Goal: Use online tool/utility: Utilize a website feature to perform a specific function

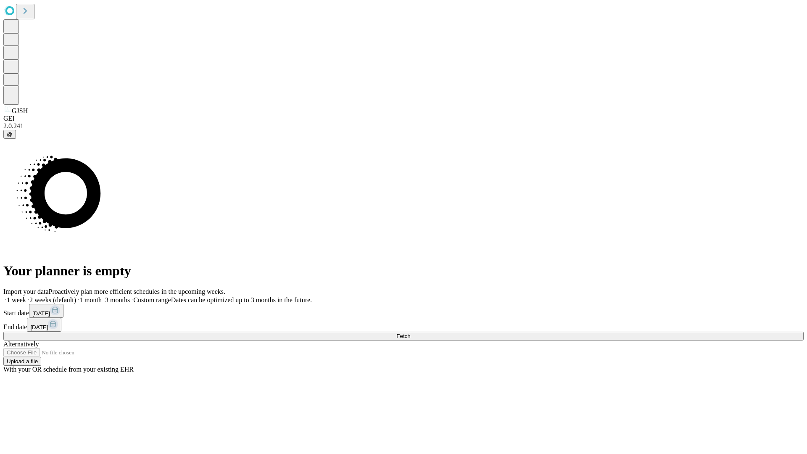
click at [410, 333] on span "Fetch" at bounding box center [403, 336] width 14 height 6
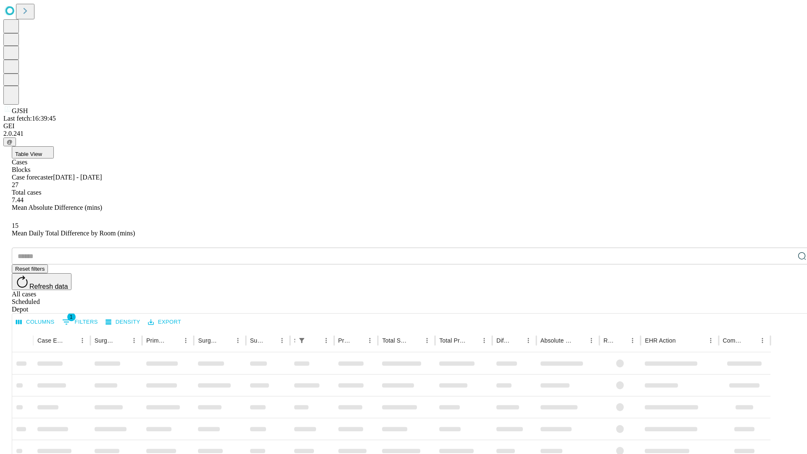
click at [42, 151] on span "Table View" at bounding box center [28, 154] width 27 height 6
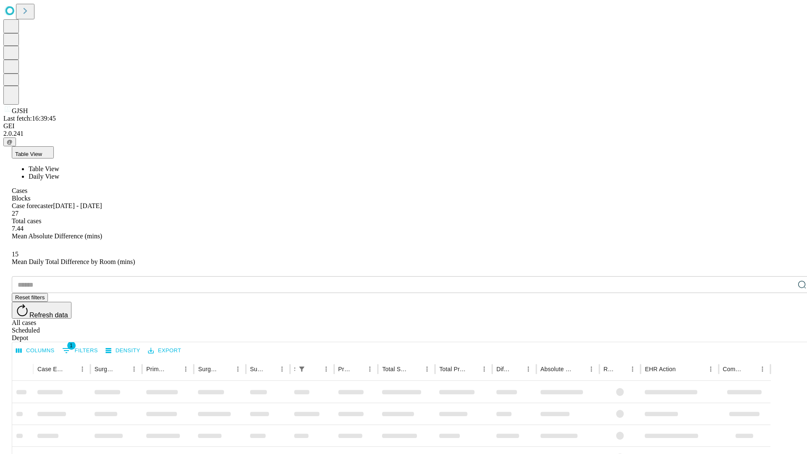
click at [59, 173] on span "Daily View" at bounding box center [44, 176] width 31 height 7
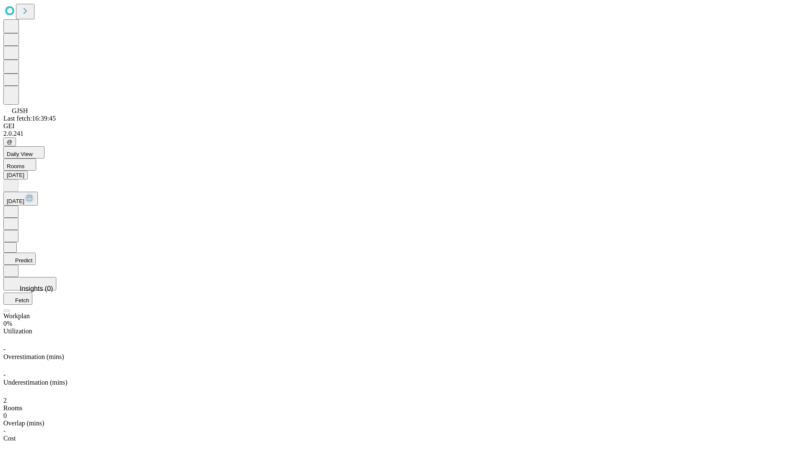
click at [36, 253] on button "Predict" at bounding box center [19, 259] width 32 height 12
